Goal: Task Accomplishment & Management: Manage account settings

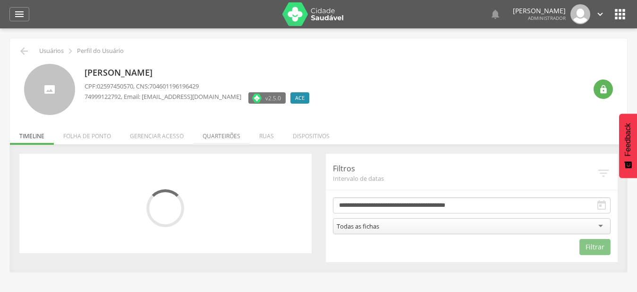
click at [225, 133] on li "Quarteirões" at bounding box center [221, 133] width 57 height 22
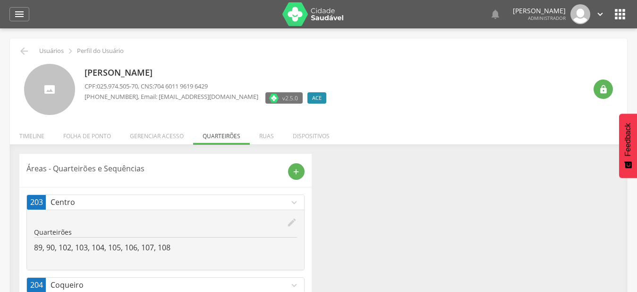
click at [287, 212] on div "edit Quarteirões 89, 90, 102, 103, 104, 105, 106, 107, 108" at bounding box center [165, 239] width 277 height 60
click at [292, 207] on icon "expand_more" at bounding box center [294, 202] width 10 height 10
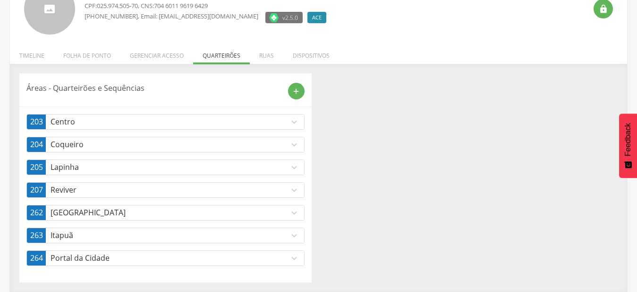
scroll to position [81, 0]
drag, startPoint x: 32, startPoint y: 53, endPoint x: 376, endPoint y: 164, distance: 362.0
click at [32, 52] on li "Timeline" at bounding box center [32, 53] width 44 height 22
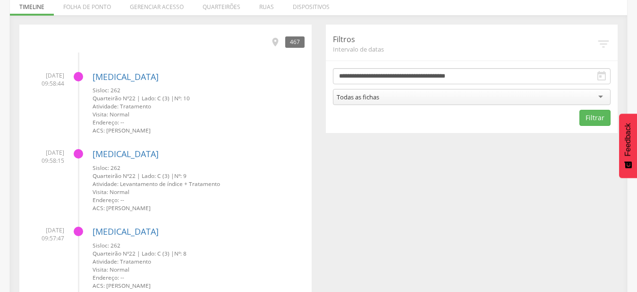
scroll to position [0, 0]
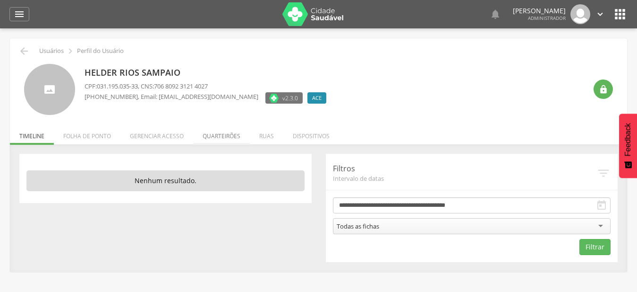
click at [238, 137] on li "Quarteirões" at bounding box center [221, 133] width 57 height 22
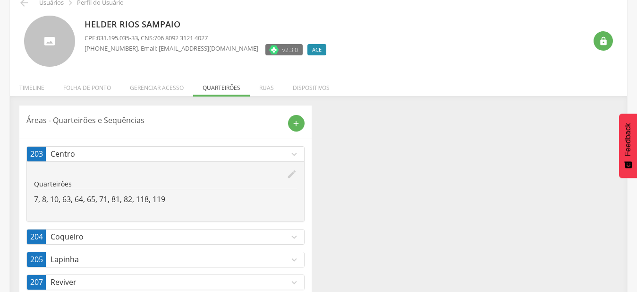
scroll to position [95, 0]
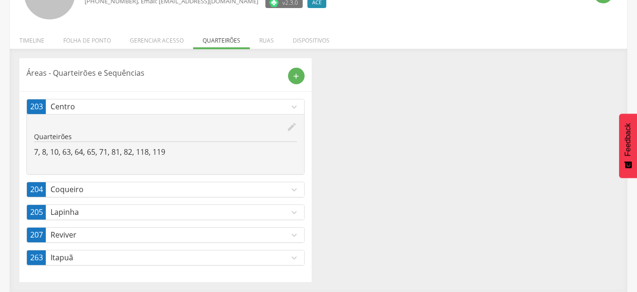
click at [293, 234] on icon "expand_more" at bounding box center [294, 235] width 10 height 10
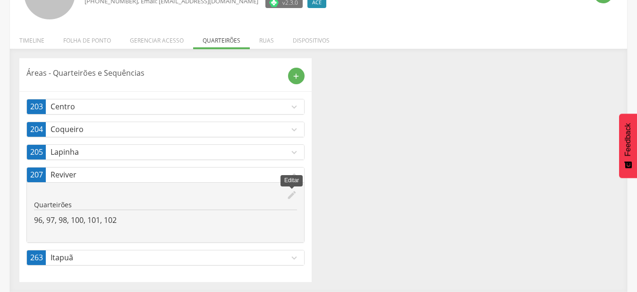
click at [295, 195] on icon "edit" at bounding box center [292, 194] width 10 height 10
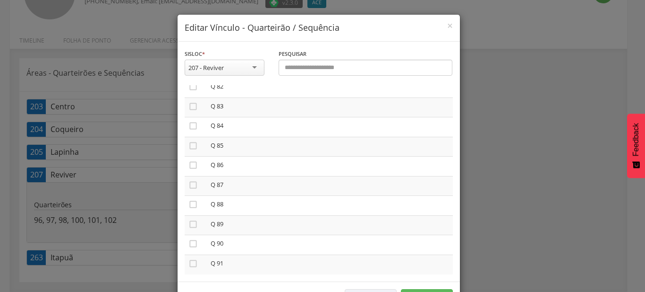
scroll to position [1827, 0]
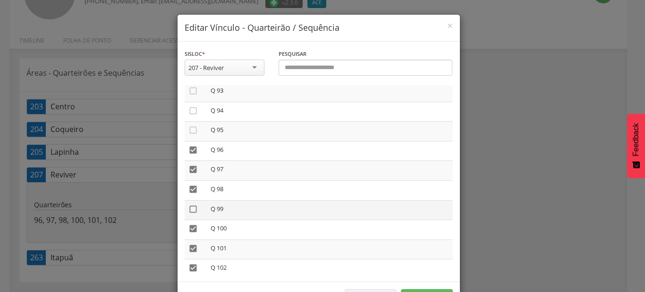
click at [192, 204] on icon "" at bounding box center [193, 208] width 9 height 9
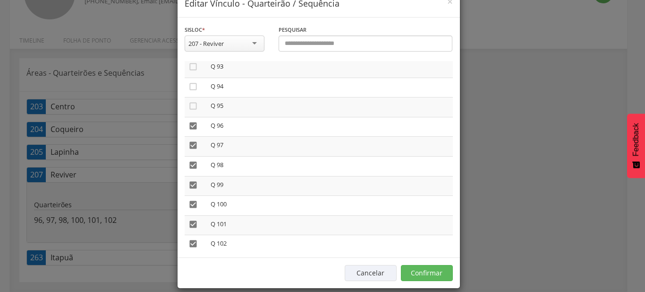
scroll to position [35, 0]
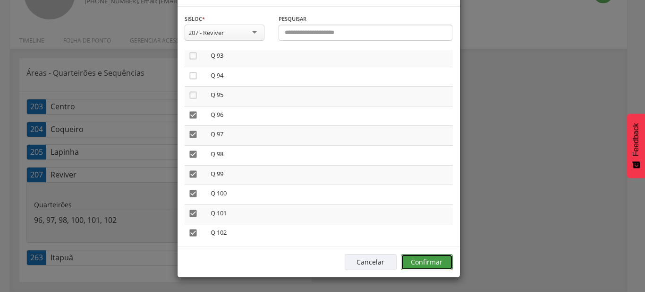
click at [430, 266] on button "Confirmar" at bounding box center [427, 262] width 52 height 16
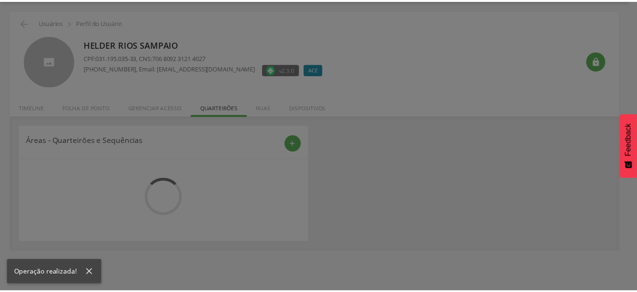
scroll to position [28, 0]
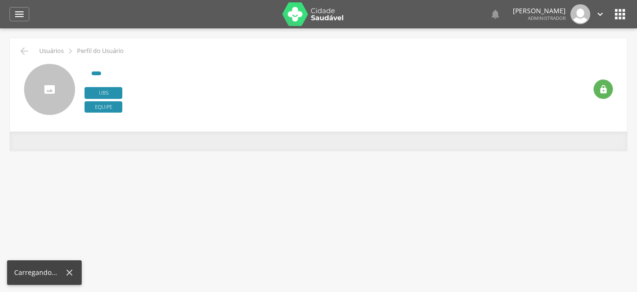
type input "**********"
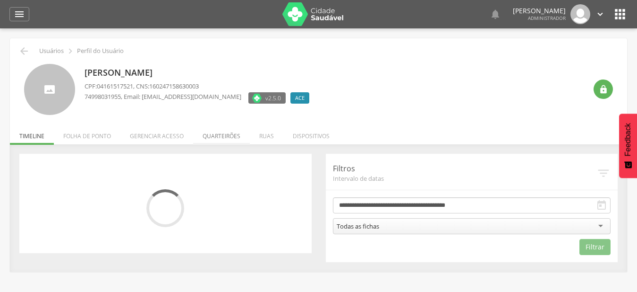
click at [231, 137] on li "Quarteirões" at bounding box center [221, 133] width 57 height 22
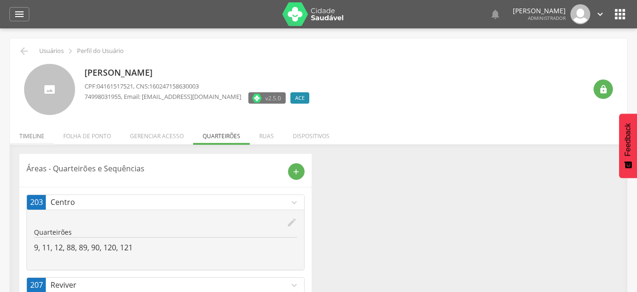
click at [38, 135] on li "Timeline" at bounding box center [32, 133] width 44 height 22
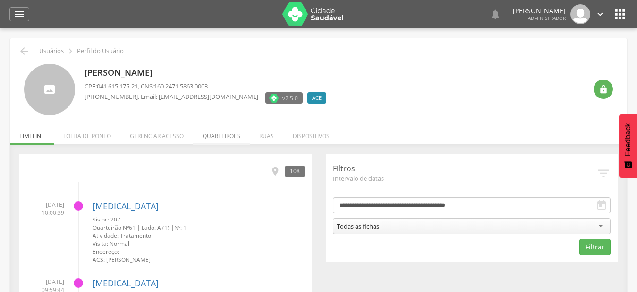
click at [215, 138] on li "Quarteirões" at bounding box center [221, 133] width 57 height 22
